Goal: Task Accomplishment & Management: Use online tool/utility

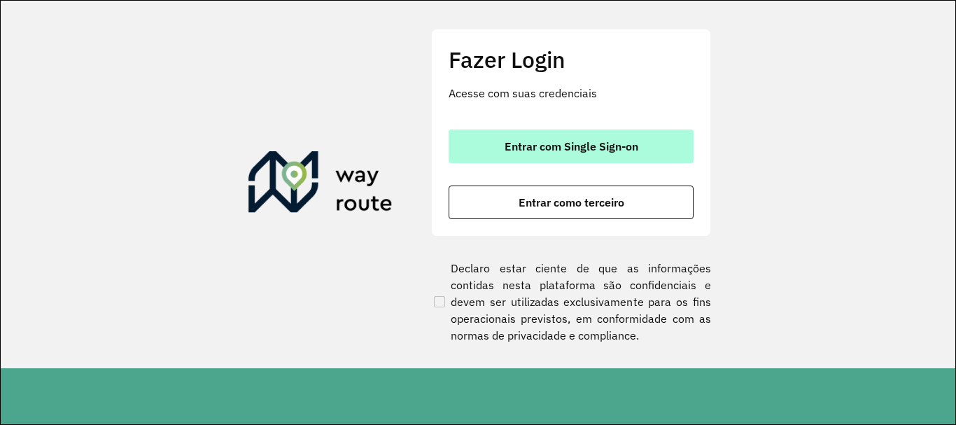
click at [577, 148] on span "Entrar com Single Sign-on" at bounding box center [572, 146] width 134 height 11
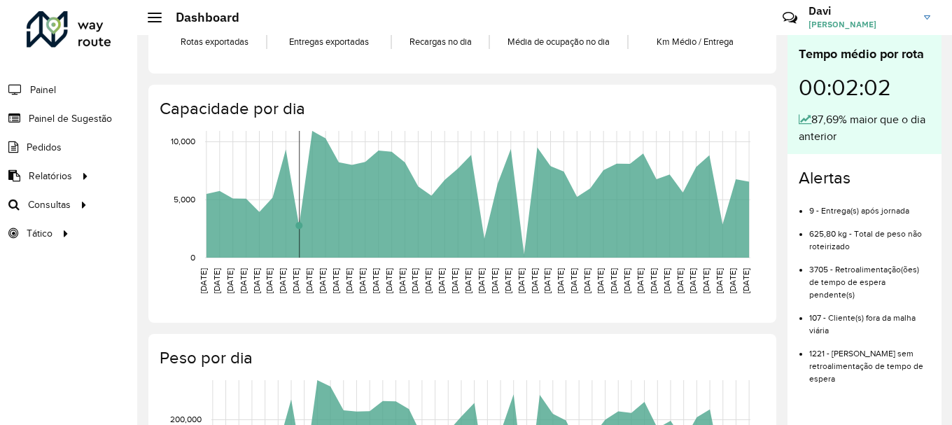
scroll to position [210, 0]
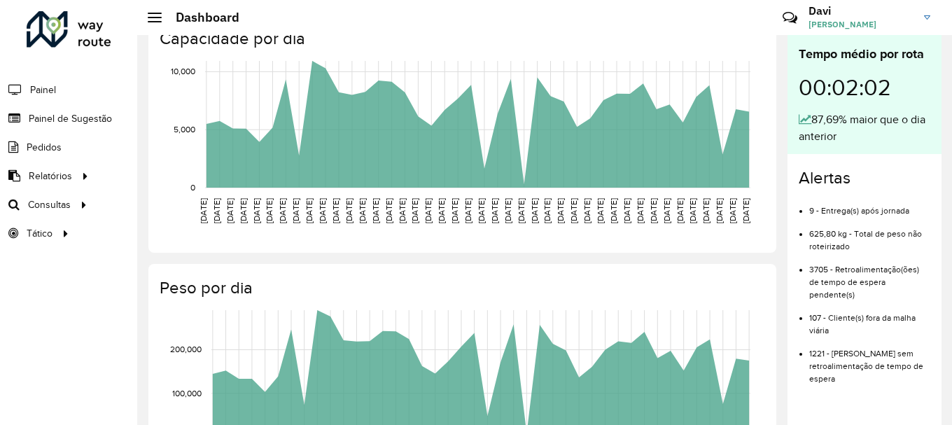
click at [64, 96] on li "Painel" at bounding box center [68, 89] width 137 height 29
click at [29, 90] on link "Painel" at bounding box center [29, 90] width 59 height 28
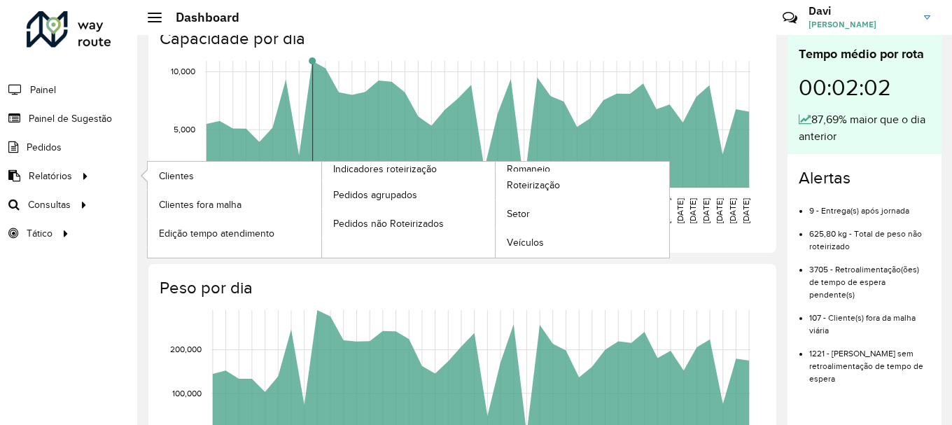
scroll to position [70, 0]
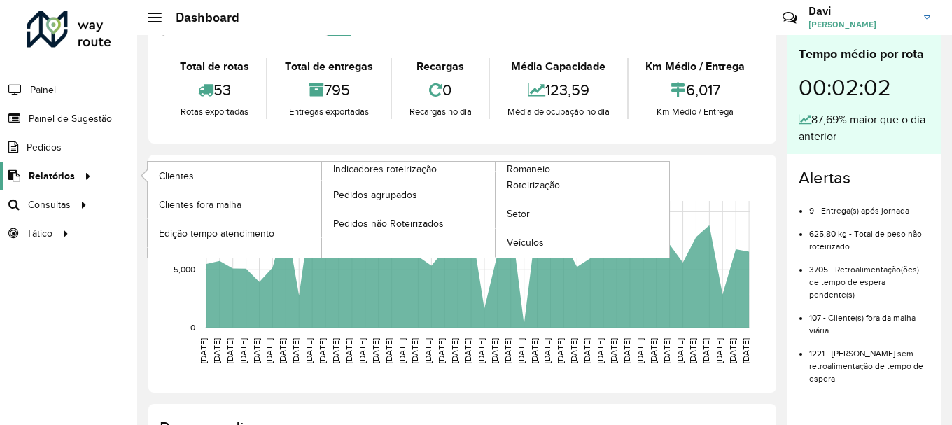
click at [43, 173] on span "Relatórios" at bounding box center [52, 176] width 46 height 15
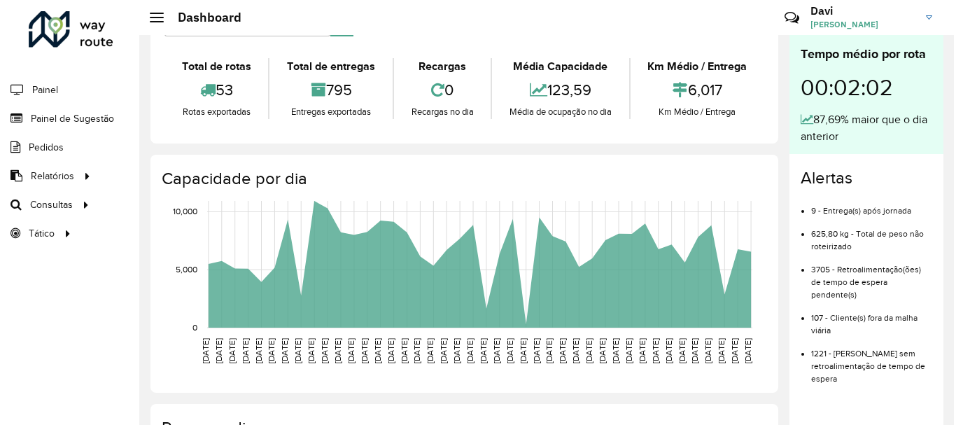
scroll to position [0, 0]
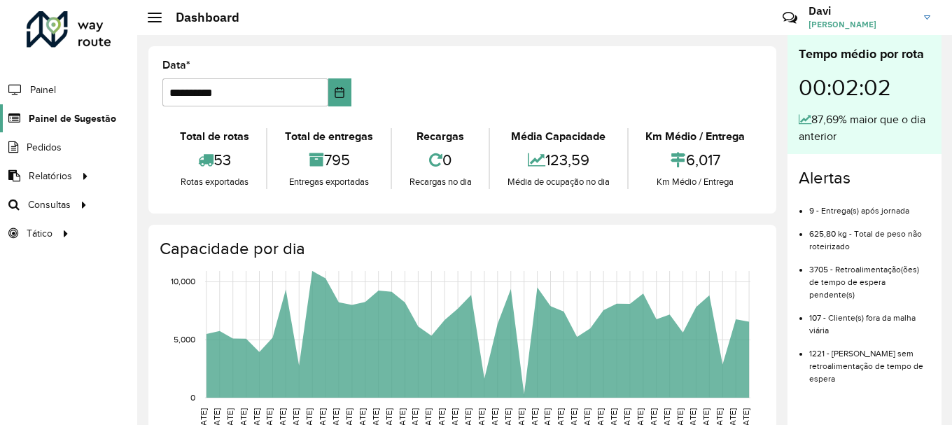
click at [82, 124] on span "Painel de Sugestão" at bounding box center [72, 118] width 87 height 15
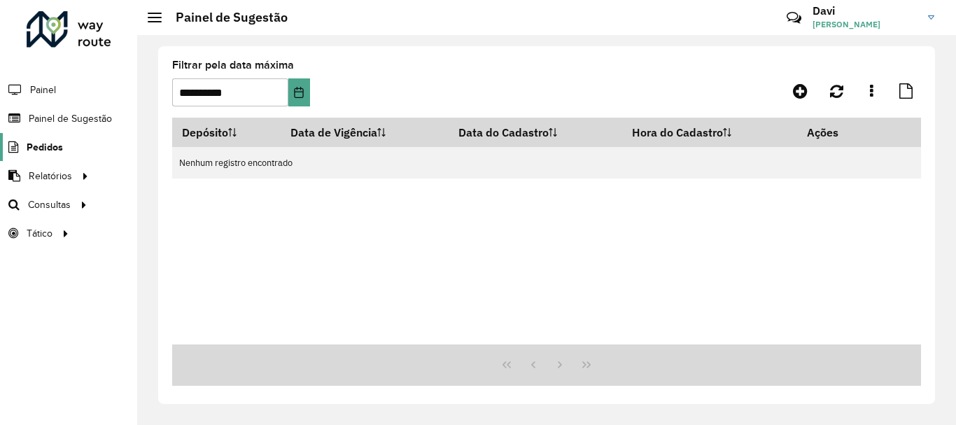
click at [52, 145] on span "Pedidos" at bounding box center [45, 147] width 36 height 15
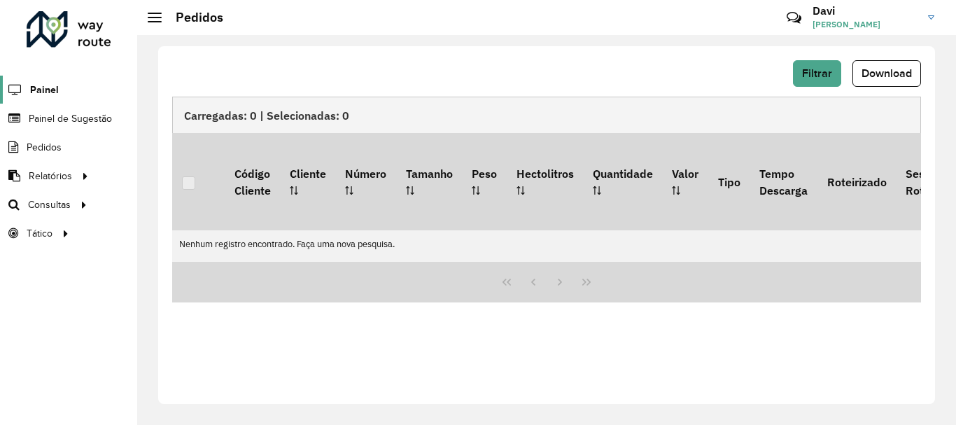
click at [24, 98] on link "Painel" at bounding box center [29, 90] width 59 height 28
click at [157, 25] on hb-header "Pedidos Críticas? Dúvidas? Elogios? Sugestões? Entre em contato conosco! [PERSO…" at bounding box center [546, 17] width 819 height 35
click at [154, 18] on div at bounding box center [155, 18] width 14 height 10
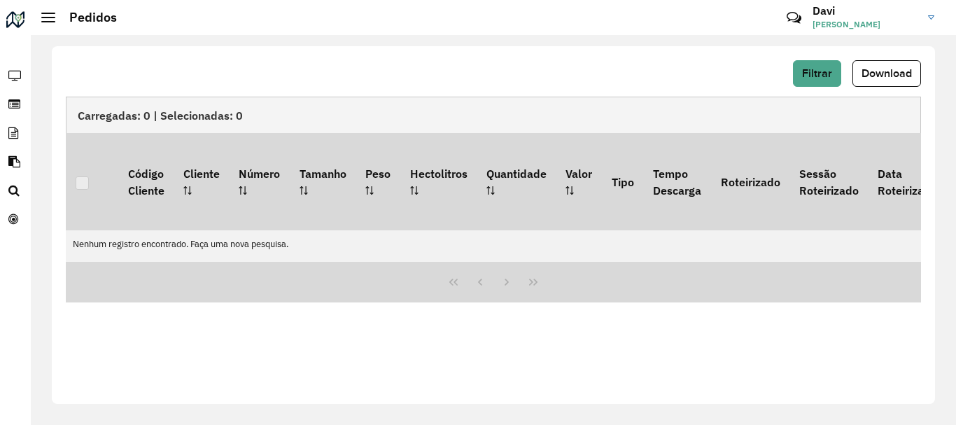
click at [51, 17] on span at bounding box center [48, 17] width 14 height 1
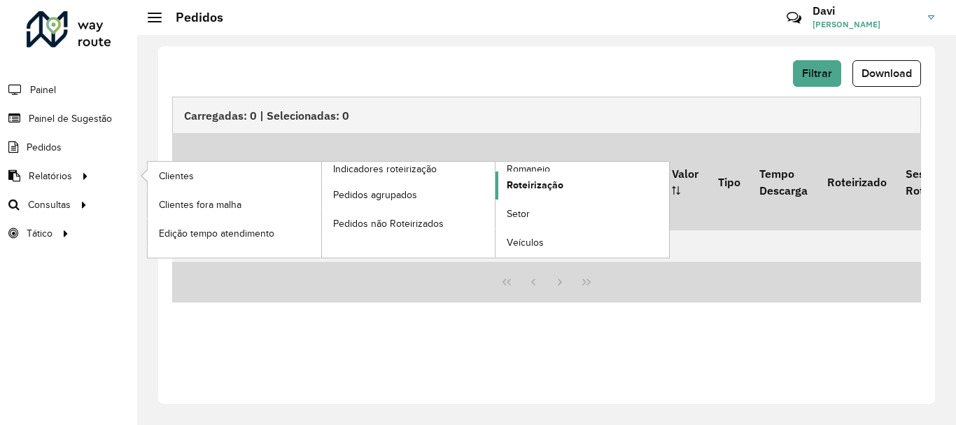
click at [560, 181] on span "Roteirização" at bounding box center [535, 185] width 57 height 15
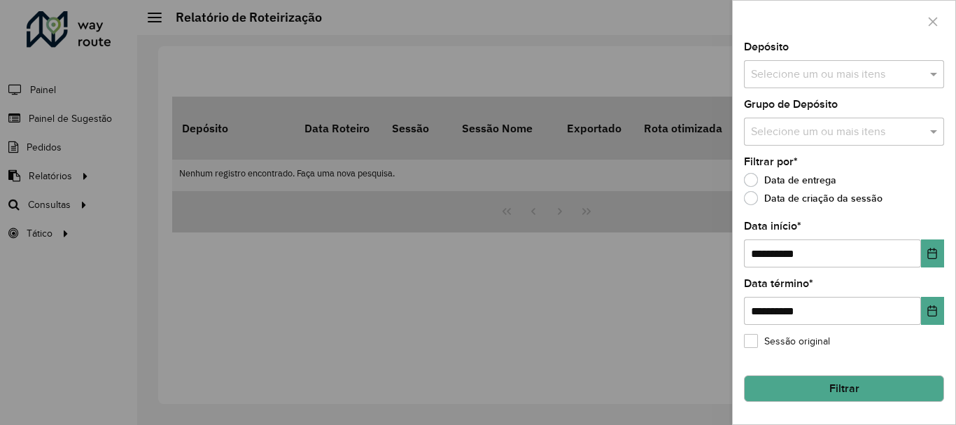
click at [868, 395] on button "Filtrar" at bounding box center [844, 388] width 200 height 27
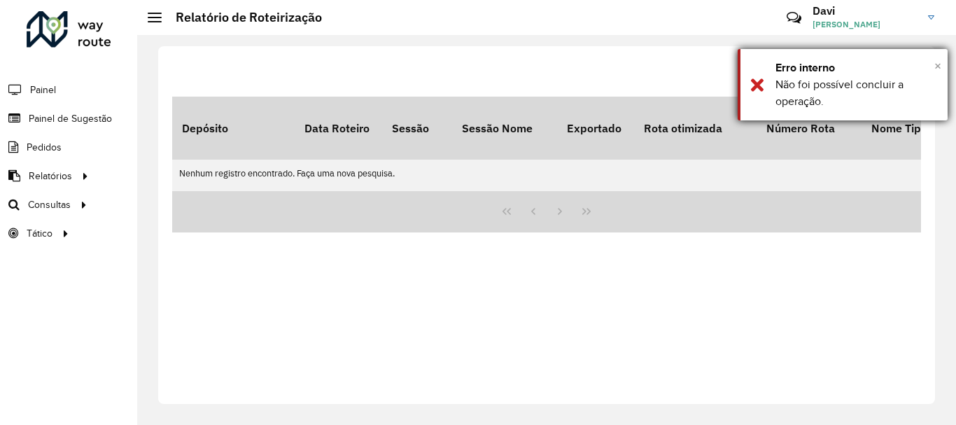
click at [940, 64] on span "×" at bounding box center [937, 65] width 7 height 15
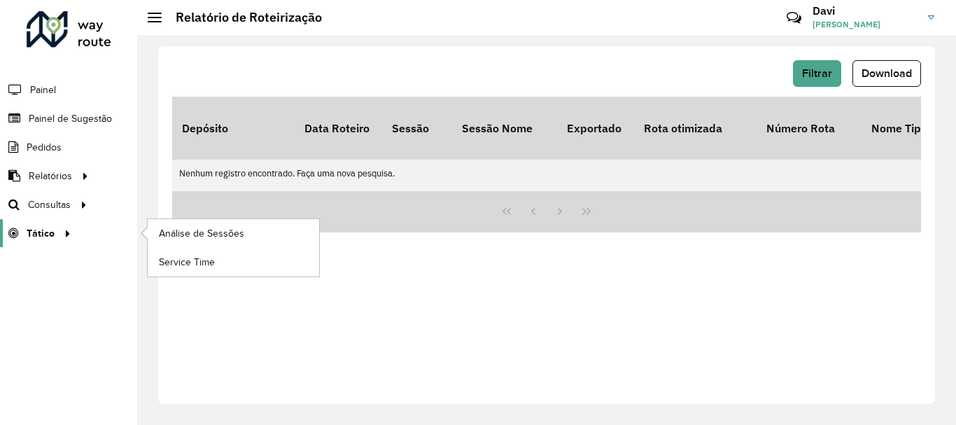
click at [45, 232] on span "Tático" at bounding box center [41, 233] width 28 height 15
click at [235, 227] on span "Análise de Sessões" at bounding box center [203, 233] width 88 height 15
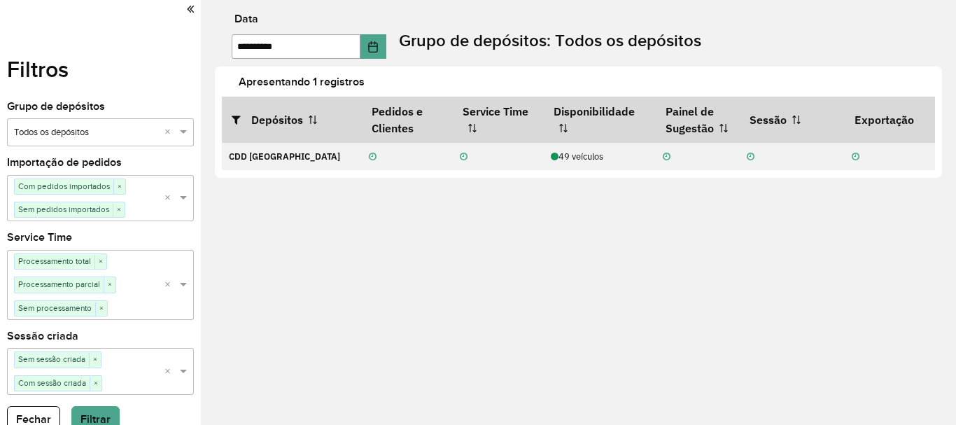
scroll to position [8, 0]
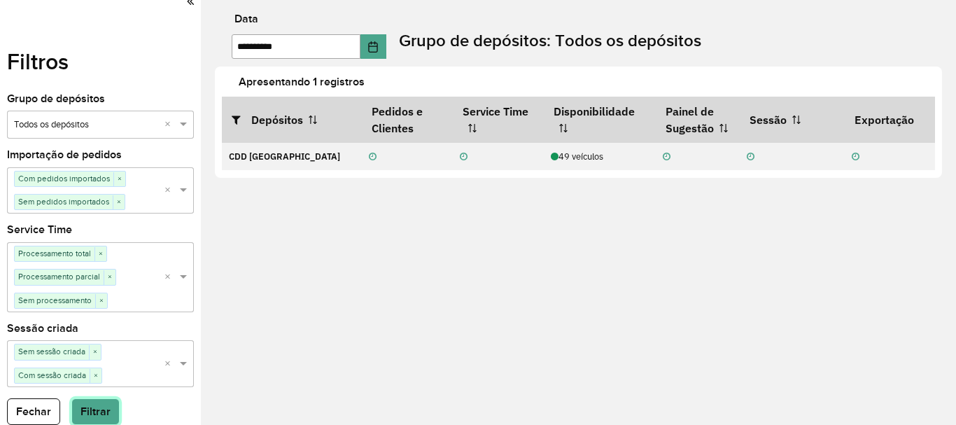
click at [108, 413] on button "Filtrar" at bounding box center [95, 411] width 48 height 27
click at [187, 5] on icon at bounding box center [190, 1] width 7 height 13
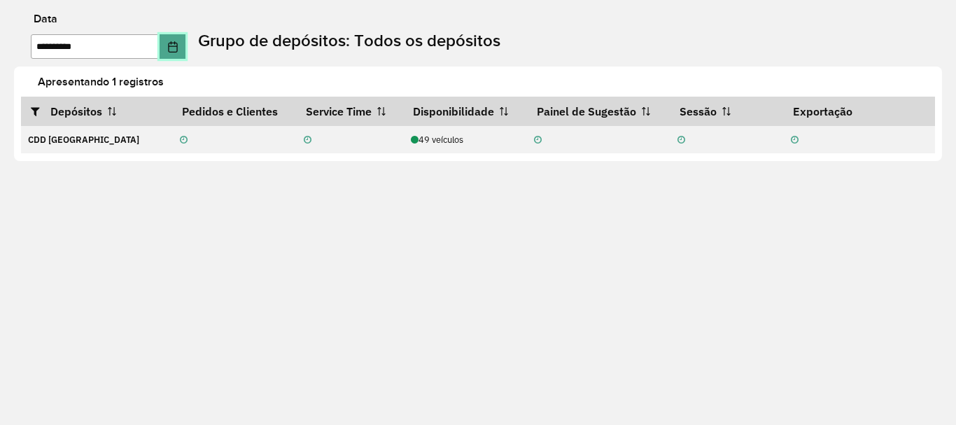
click at [178, 51] on icon "Choose Date" at bounding box center [172, 46] width 11 height 11
click at [177, 44] on icon "Choose Date" at bounding box center [172, 46] width 9 height 11
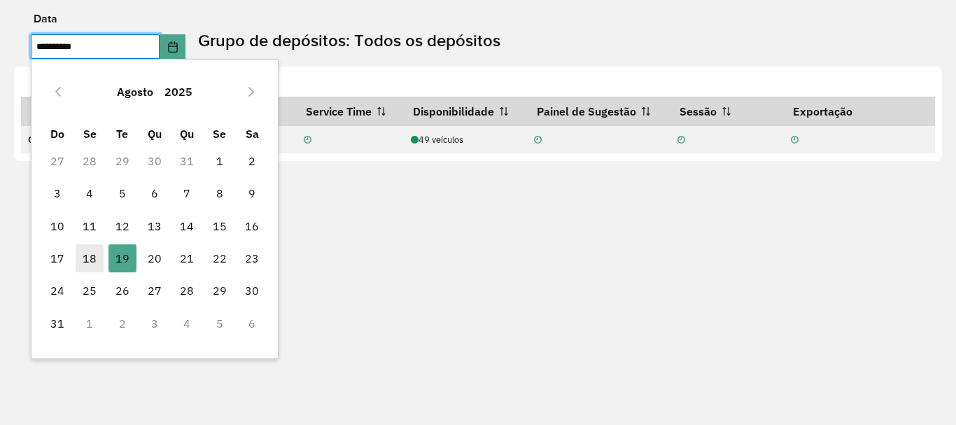
click at [97, 263] on span "18" at bounding box center [90, 258] width 28 height 28
type input "**********"
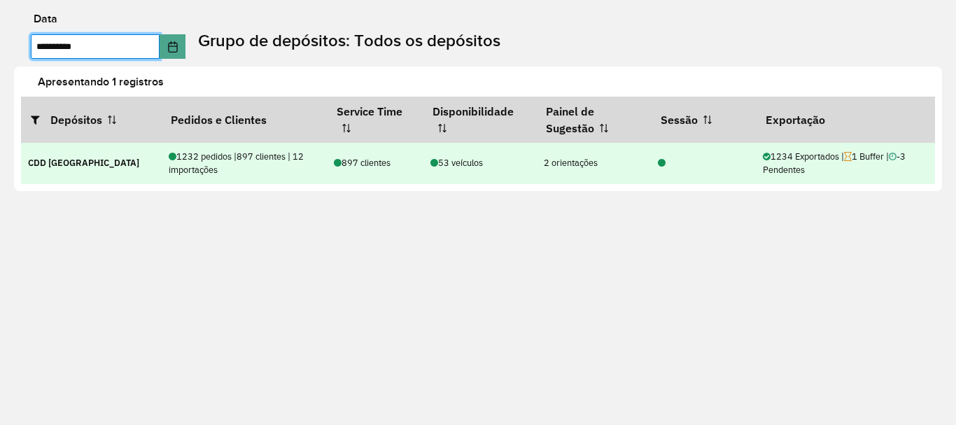
click at [780, 155] on div "1234 Exportados | 1 Buffer | -3 Pendentes" at bounding box center [845, 163] width 164 height 27
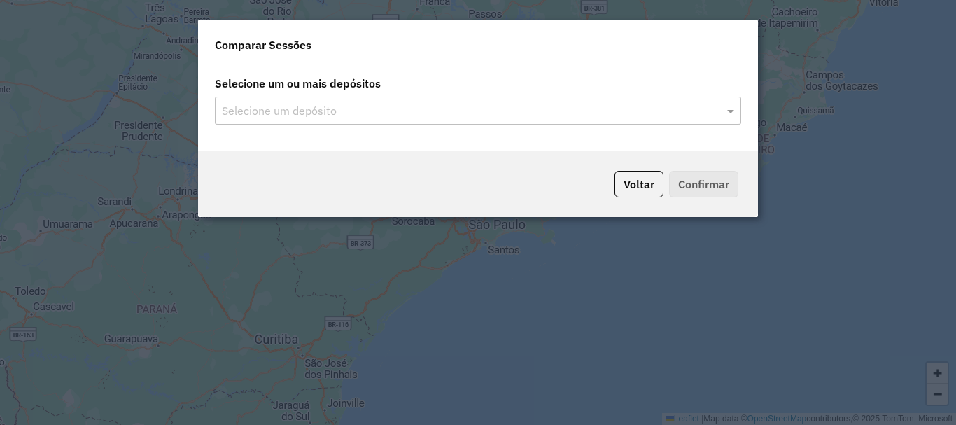
click at [474, 116] on input "text" at bounding box center [470, 111] width 505 height 17
click at [723, 111] on input "text" at bounding box center [470, 111] width 505 height 17
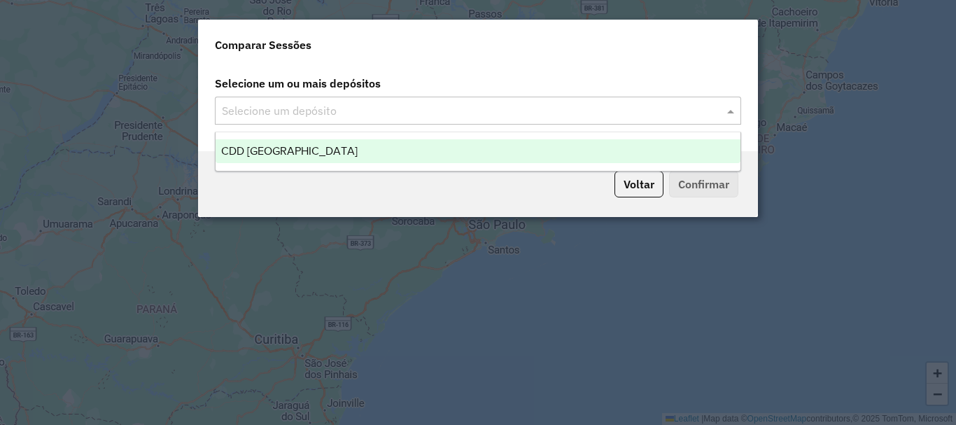
click at [556, 152] on div "CDD Praia Grande" at bounding box center [478, 151] width 525 height 24
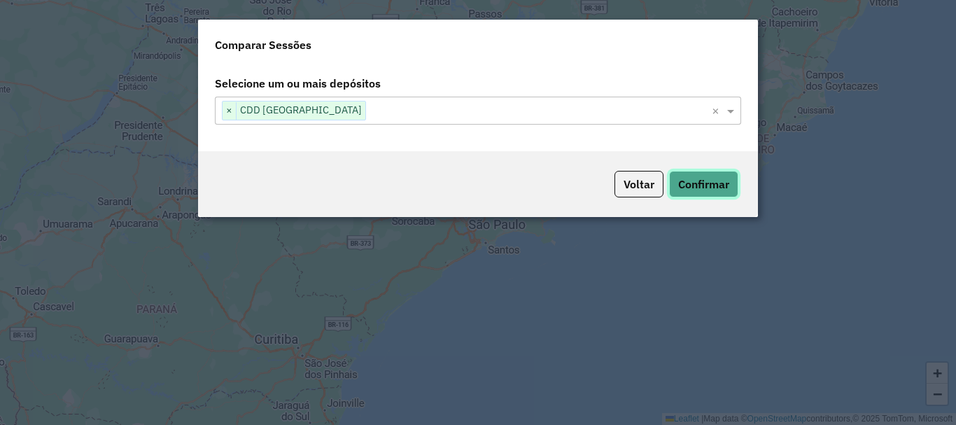
click at [716, 181] on button "Confirmar" at bounding box center [703, 184] width 69 height 27
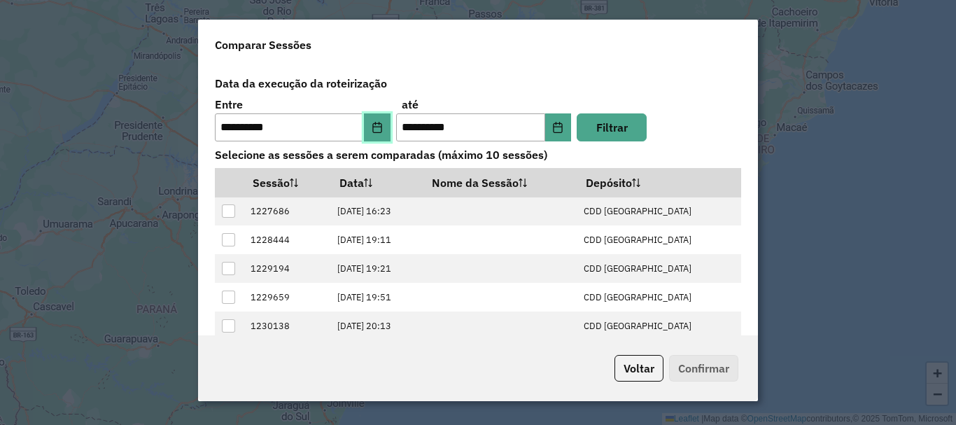
click at [368, 133] on button "Choose Date" at bounding box center [377, 127] width 27 height 28
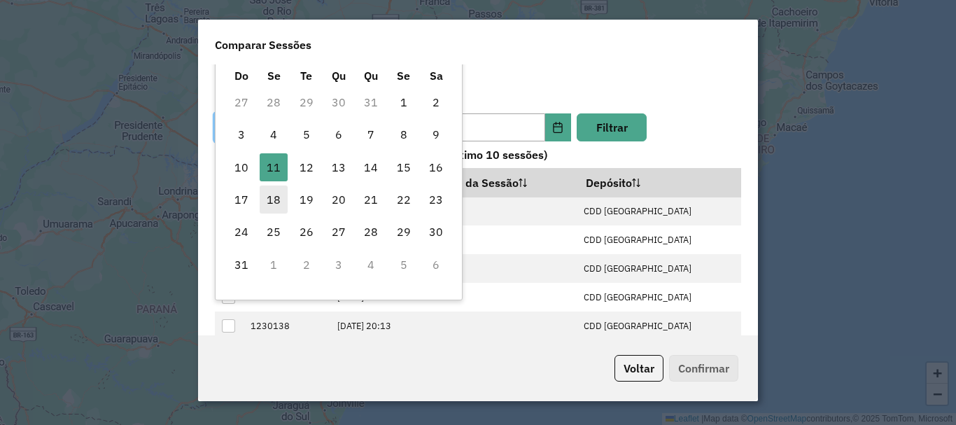
click at [279, 192] on span "18" at bounding box center [274, 199] width 28 height 28
type input "**********"
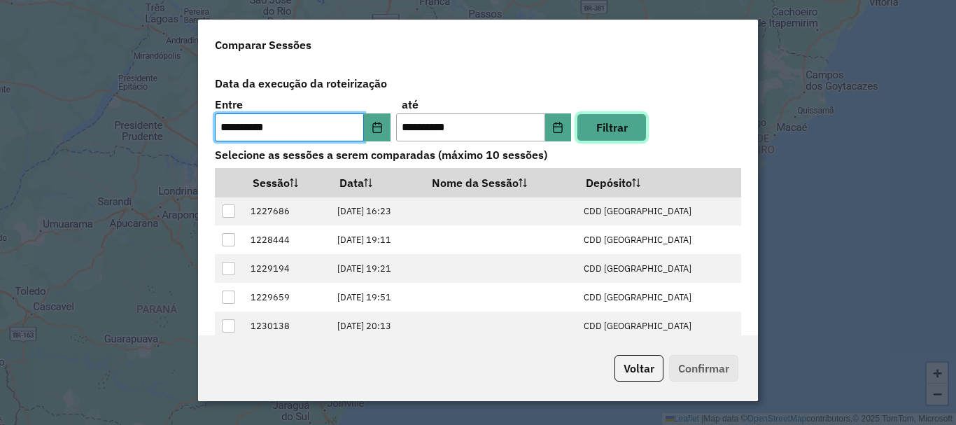
click at [605, 128] on button "Filtrar" at bounding box center [612, 127] width 70 height 28
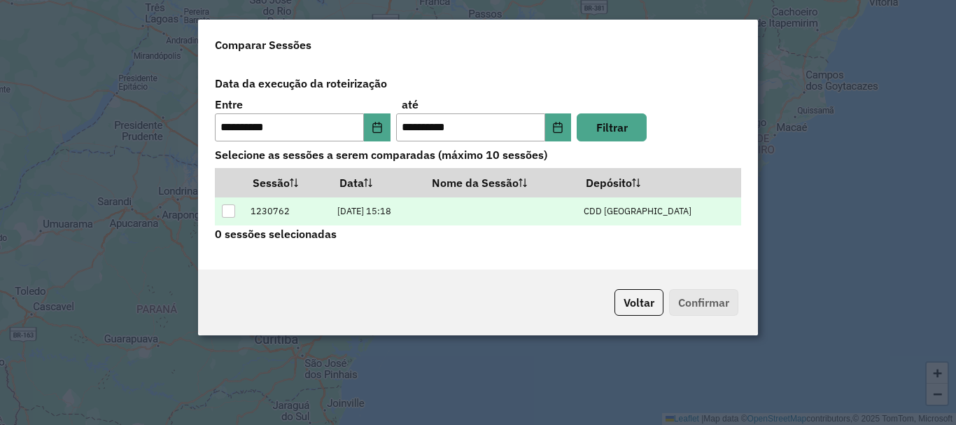
click at [423, 209] on td "18/08/2025 15:18" at bounding box center [376, 211] width 92 height 29
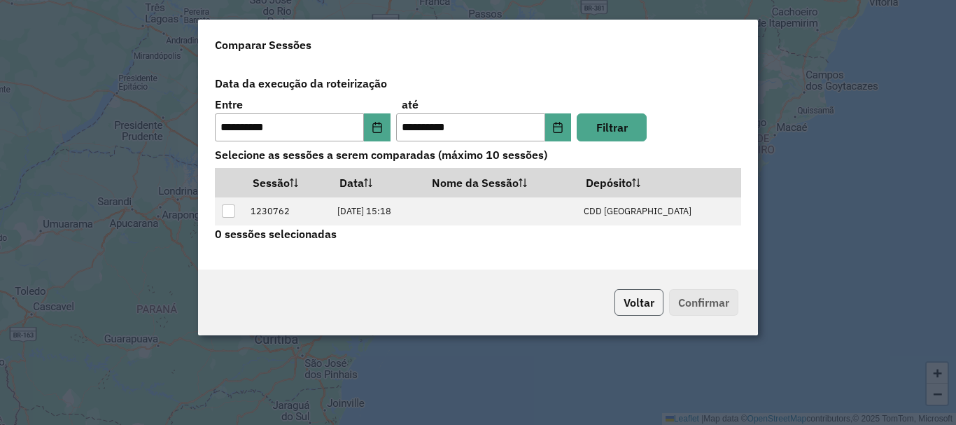
click at [654, 312] on button "Voltar" at bounding box center [638, 302] width 49 height 27
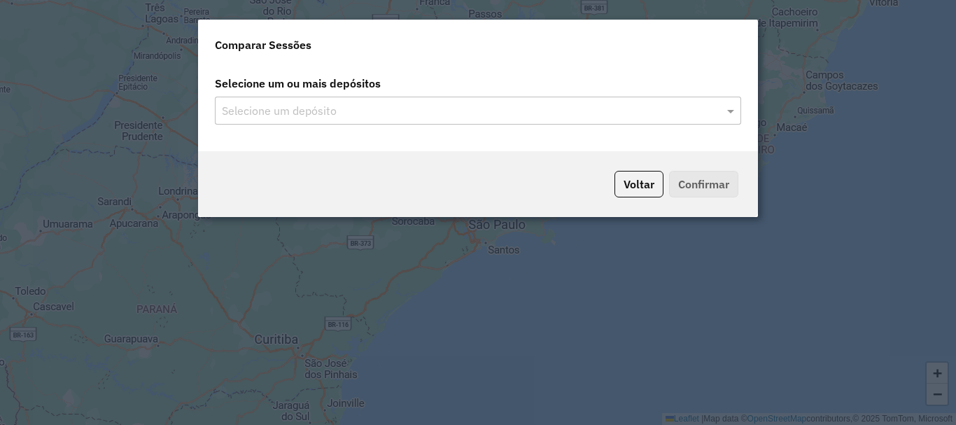
click at [502, 117] on input "text" at bounding box center [470, 111] width 505 height 17
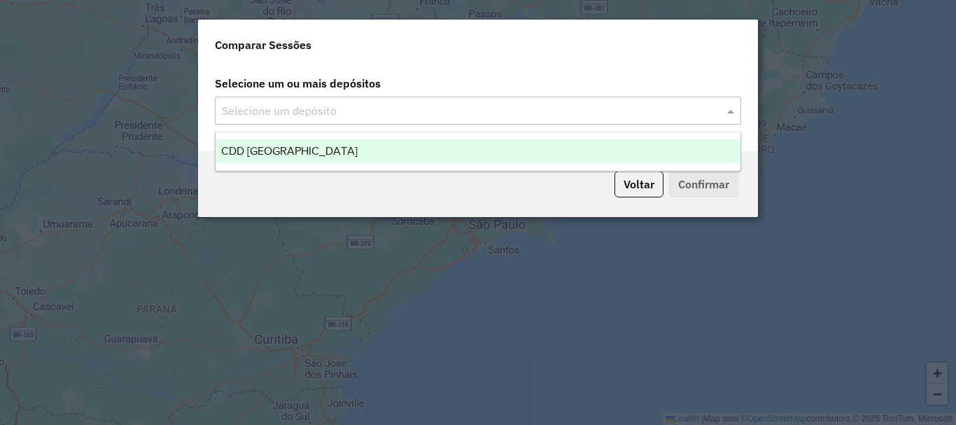
click at [435, 153] on div "CDD Praia Grande" at bounding box center [478, 151] width 525 height 24
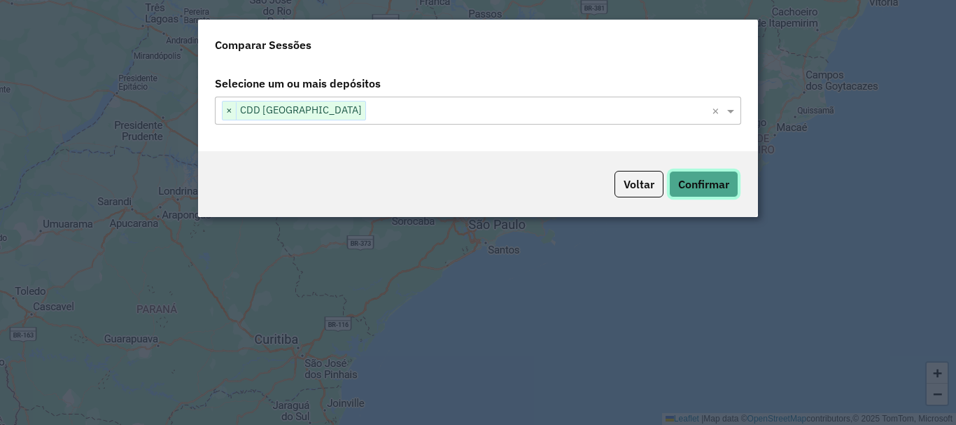
click at [707, 196] on button "Confirmar" at bounding box center [703, 184] width 69 height 27
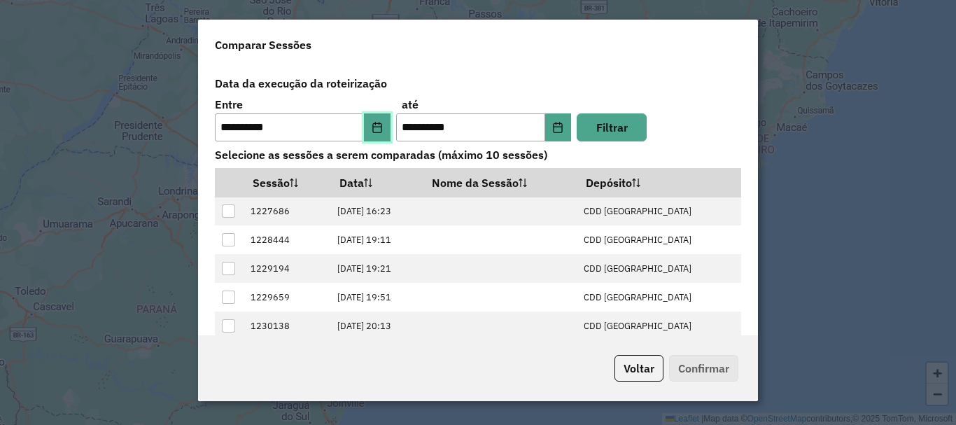
click at [364, 127] on button "Choose Date" at bounding box center [377, 127] width 27 height 28
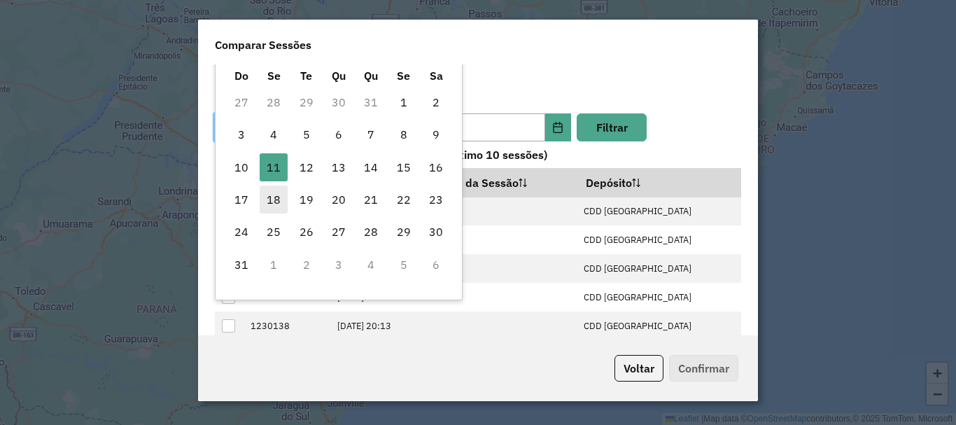
click at [275, 203] on span "18" at bounding box center [274, 199] width 28 height 28
type input "**********"
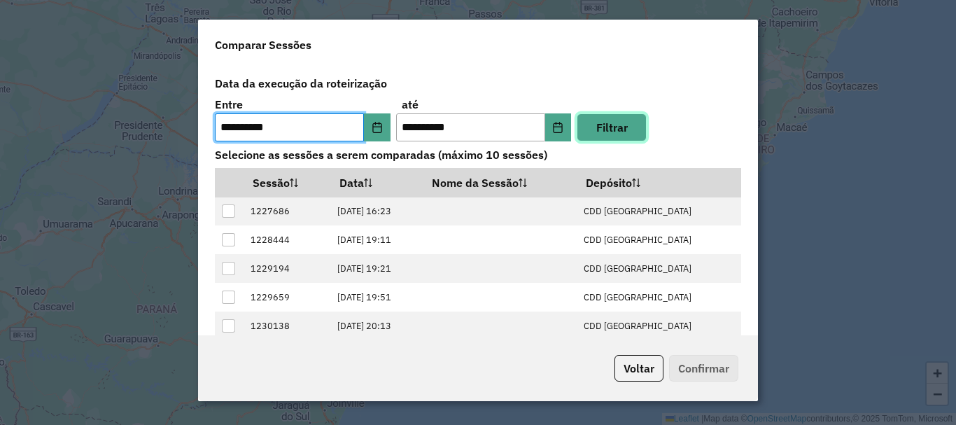
click at [620, 140] on button "Filtrar" at bounding box center [612, 127] width 70 height 28
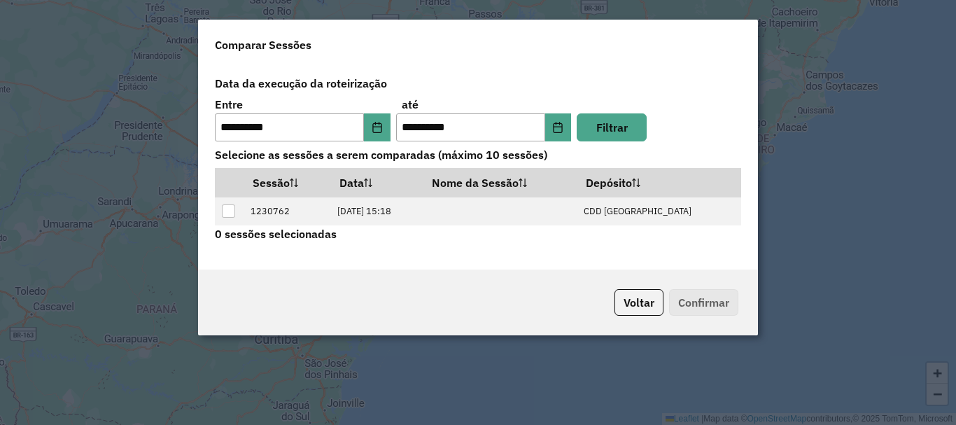
click at [211, 216] on div "Sessão Data Nome da Sessão Depósito 1230762 18/08/2025 15:18 CDD Praia Grande" at bounding box center [477, 197] width 543 height 58
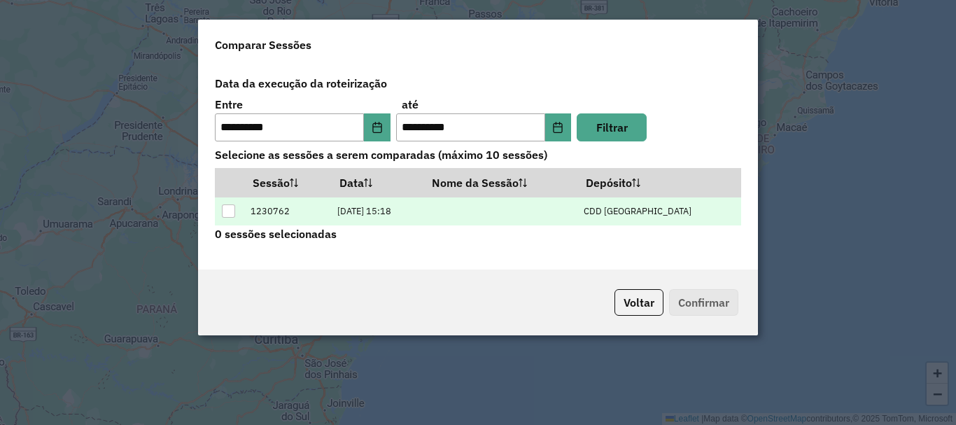
click at [220, 211] on td at bounding box center [229, 211] width 29 height 29
click at [229, 211] on div at bounding box center [228, 210] width 13 height 13
click at [689, 297] on button "Confirmar" at bounding box center [703, 302] width 69 height 27
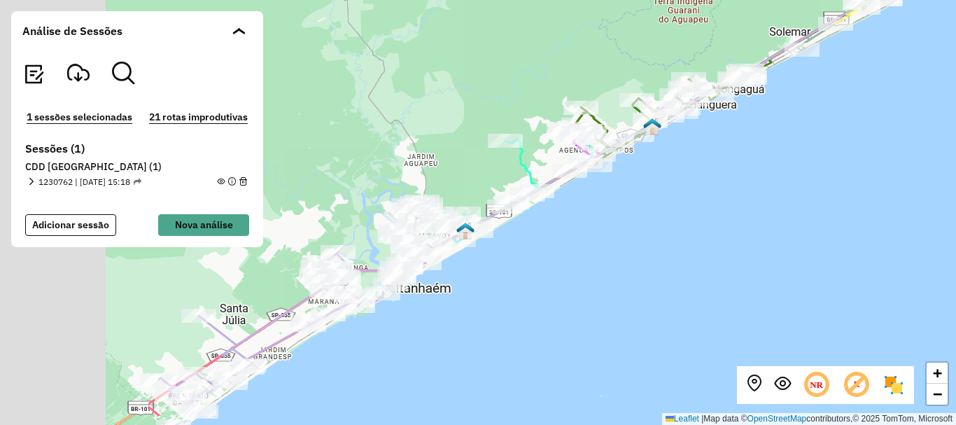
drag, startPoint x: 405, startPoint y: 254, endPoint x: 656, endPoint y: 201, distance: 256.1
click at [656, 201] on div "+ − Leaflet | Map data © OpenStreetMap contributors,© 2025 TomTom, Microsoft" at bounding box center [478, 212] width 956 height 425
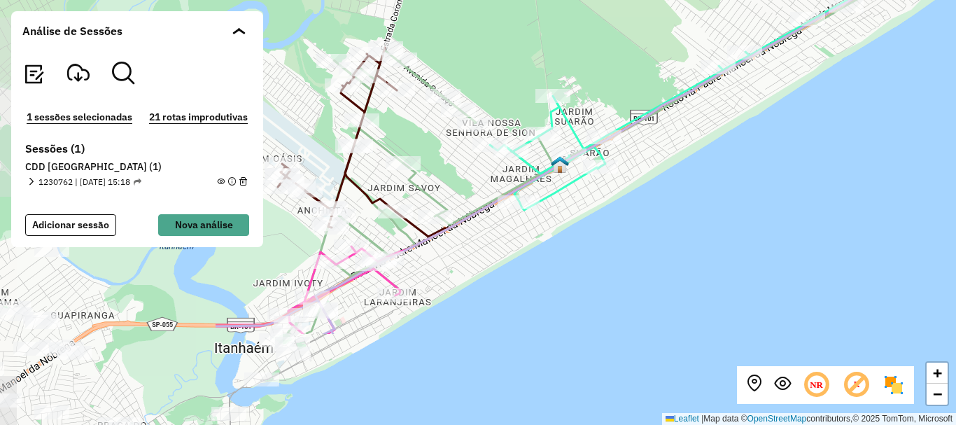
drag, startPoint x: 465, startPoint y: 207, endPoint x: 777, endPoint y: 74, distance: 338.6
click at [777, 74] on div "+ − Leaflet | Map data © OpenStreetMap contributors,© 2025 TomTom, Microsoft" at bounding box center [478, 212] width 956 height 425
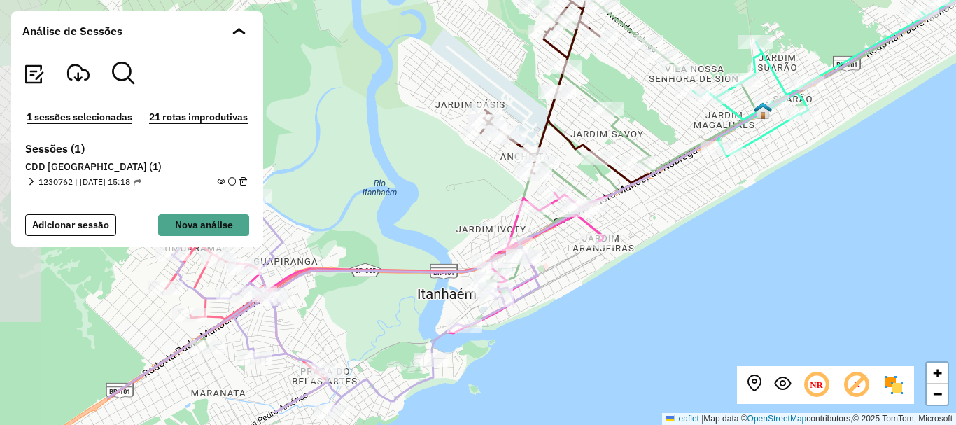
drag, startPoint x: 469, startPoint y: 258, endPoint x: 672, endPoint y: 204, distance: 210.0
click at [672, 204] on div "+ − Leaflet | Map data © OpenStreetMap contributors,© 2025 TomTom, Microsoft" at bounding box center [478, 212] width 956 height 425
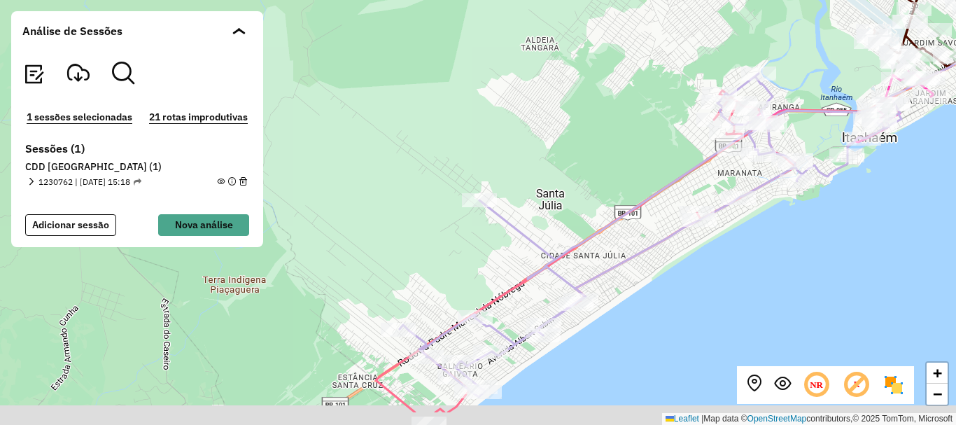
drag, startPoint x: 453, startPoint y: 317, endPoint x: 556, endPoint y: 259, distance: 118.1
click at [556, 259] on icon at bounding box center [650, 234] width 500 height 323
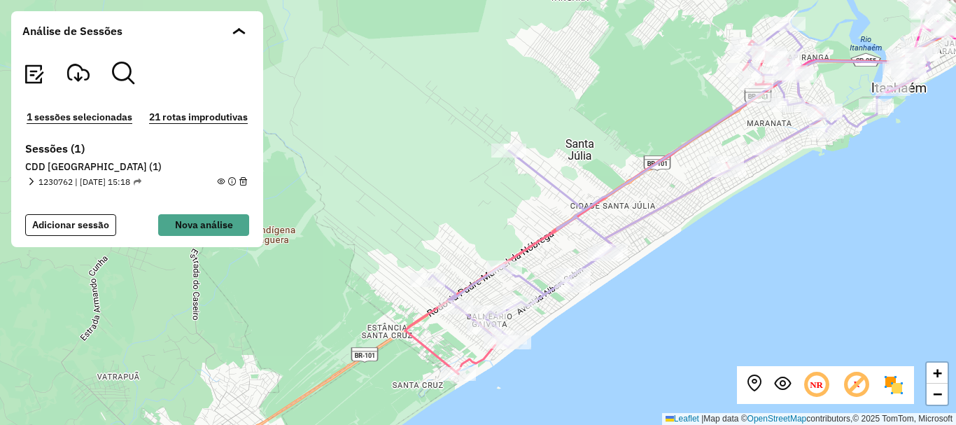
drag, startPoint x: 556, startPoint y: 259, endPoint x: 582, endPoint y: 213, distance: 52.6
click at [582, 213] on icon at bounding box center [679, 185] width 500 height 323
